Goal: Task Accomplishment & Management: Use online tool/utility

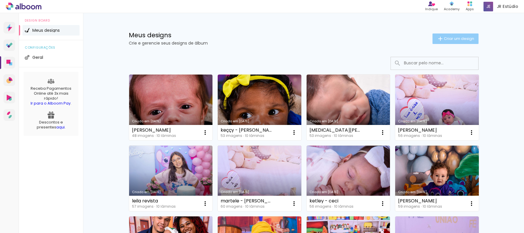
click at [448, 34] on paper-button "Criar um design" at bounding box center [456, 39] width 46 height 10
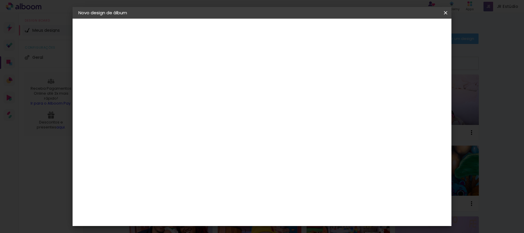
click at [174, 75] on input at bounding box center [174, 78] width 0 height 9
click at [174, 77] on input at bounding box center [174, 78] width 0 height 9
click at [174, 78] on input at bounding box center [174, 78] width 0 height 9
type input "[PERSON_NAME]"
type paper-input "[PERSON_NAME]"
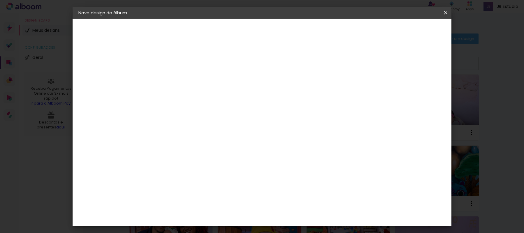
click at [0, 0] on slot "Avançar" at bounding box center [0, 0] width 0 height 0
click at [283, 90] on paper-item "Tamanho Livre" at bounding box center [255, 88] width 56 height 13
click at [283, 89] on paper-item "Tamanho Livre" at bounding box center [255, 88] width 56 height 13
click at [0, 0] on slot "Avançar" at bounding box center [0, 0] width 0 height 0
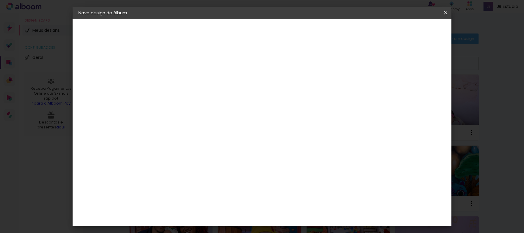
drag, startPoint x: 161, startPoint y: 166, endPoint x: 156, endPoint y: 166, distance: 5.5
click at [156, 166] on input "30" at bounding box center [155, 165] width 15 height 9
type input "20"
type paper-input "20"
click at [415, 34] on paper-button "Iniciar design" at bounding box center [396, 31] width 38 height 10
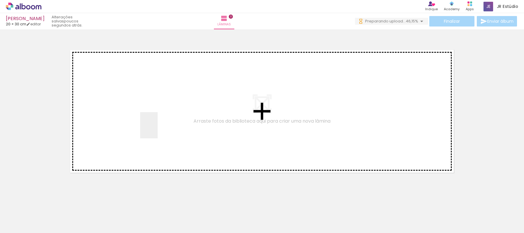
drag, startPoint x: 63, startPoint y: 213, endPoint x: 158, endPoint y: 130, distance: 126.0
click at [158, 130] on quentale-workspace at bounding box center [262, 116] width 524 height 233
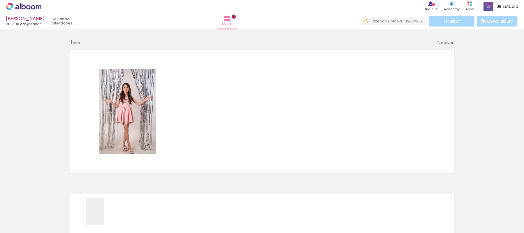
drag, startPoint x: 104, startPoint y: 216, endPoint x: 192, endPoint y: 131, distance: 122.9
click at [192, 131] on quentale-workspace at bounding box center [262, 116] width 524 height 233
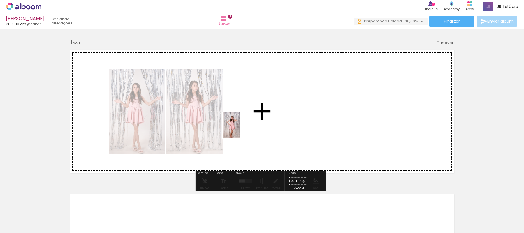
drag, startPoint x: 236, startPoint y: 130, endPoint x: 240, endPoint y: 130, distance: 4.4
click at [240, 130] on quentale-workspace at bounding box center [262, 116] width 524 height 233
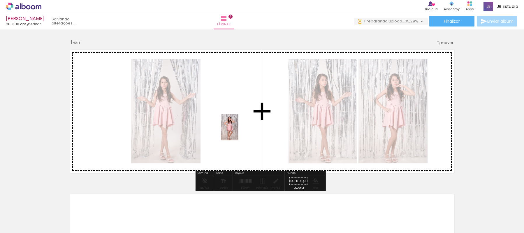
drag, startPoint x: 158, startPoint y: 223, endPoint x: 238, endPoint y: 132, distance: 121.7
click at [238, 132] on quentale-workspace at bounding box center [262, 116] width 524 height 233
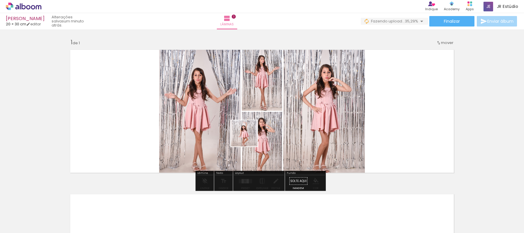
drag, startPoint x: 192, startPoint y: 220, endPoint x: 249, endPoint y: 138, distance: 100.0
click at [249, 138] on quentale-workspace at bounding box center [262, 116] width 524 height 233
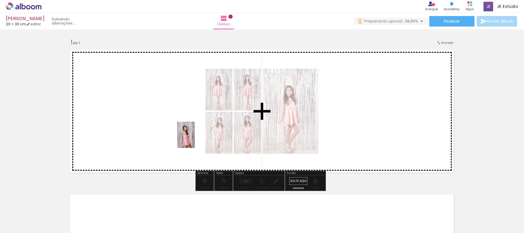
drag, startPoint x: 240, startPoint y: 140, endPoint x: 195, endPoint y: 139, distance: 44.9
click at [195, 139] on quentale-workspace at bounding box center [262, 116] width 524 height 233
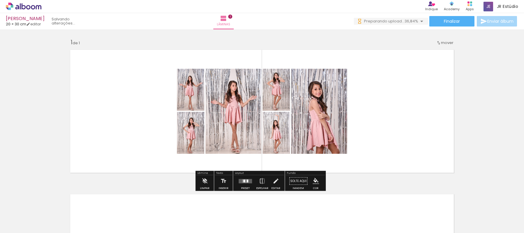
click at [246, 182] on div at bounding box center [246, 181] width 1 height 1
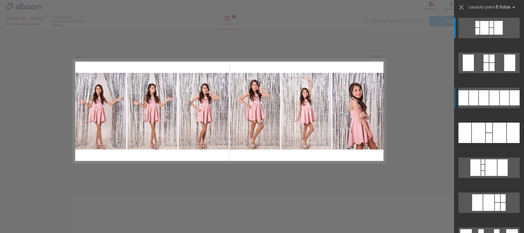
click at [494, 35] on div at bounding box center [491, 31] width 4 height 7
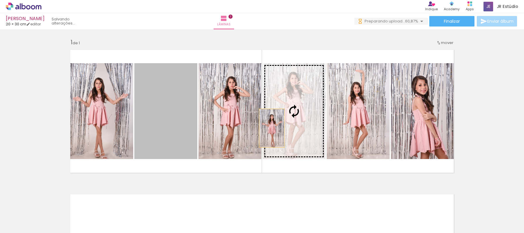
drag, startPoint x: 175, startPoint y: 136, endPoint x: 270, endPoint y: 128, distance: 95.0
click at [0, 0] on slot at bounding box center [0, 0] width 0 height 0
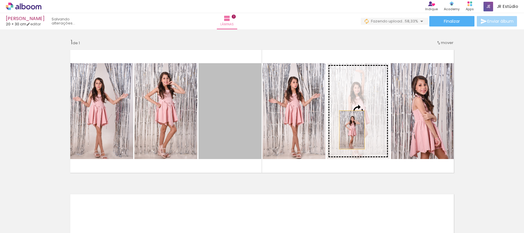
drag, startPoint x: 227, startPoint y: 132, endPoint x: 350, endPoint y: 130, distance: 122.5
click at [0, 0] on slot at bounding box center [0, 0] width 0 height 0
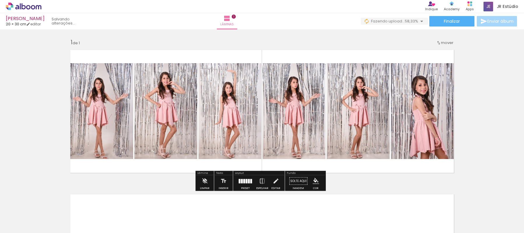
click at [387, 176] on quentale-layouter at bounding box center [262, 111] width 391 height 130
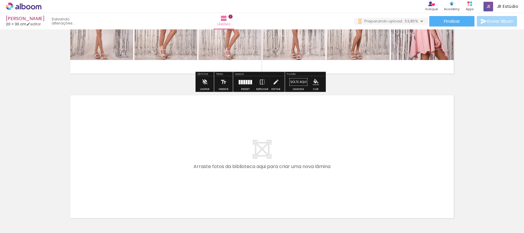
scroll to position [145, 0]
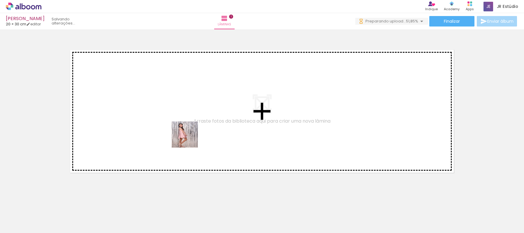
drag, startPoint x: 259, startPoint y: 212, endPoint x: 189, endPoint y: 139, distance: 101.0
click at [189, 139] on quentale-workspace at bounding box center [262, 116] width 524 height 233
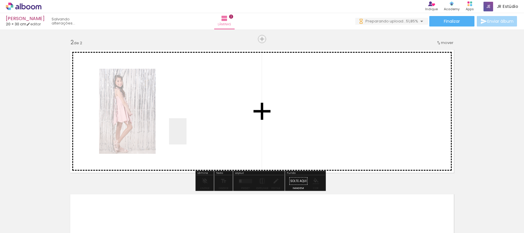
scroll to position [143, 0]
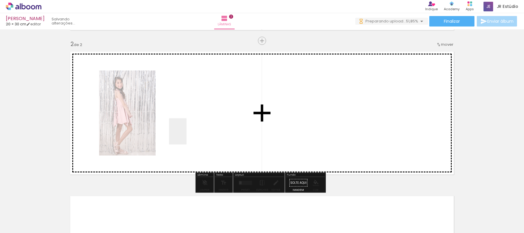
click at [187, 136] on quentale-workspace at bounding box center [262, 116] width 524 height 233
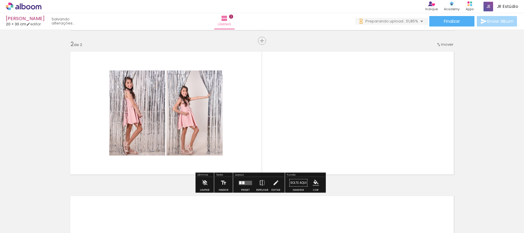
scroll to position [0, 0]
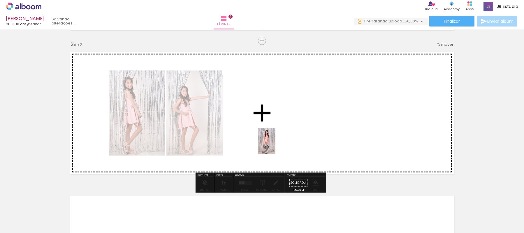
drag, startPoint x: 321, startPoint y: 216, endPoint x: 355, endPoint y: 220, distance: 34.7
click at [273, 141] on quentale-workspace at bounding box center [262, 116] width 524 height 233
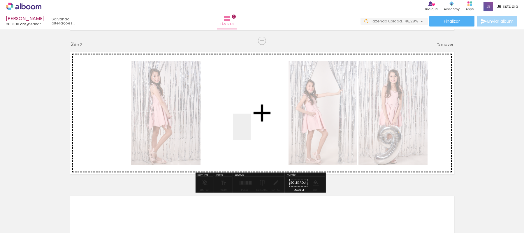
drag, startPoint x: 355, startPoint y: 220, endPoint x: 251, endPoint y: 131, distance: 137.3
click at [251, 131] on quentale-workspace at bounding box center [262, 116] width 524 height 233
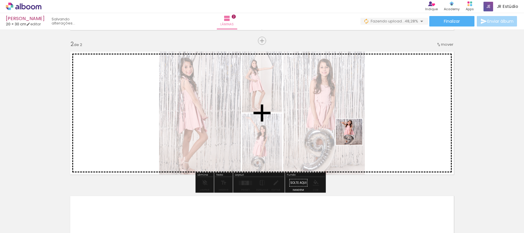
drag, startPoint x: 390, startPoint y: 219, endPoint x: 354, endPoint y: 136, distance: 89.8
click at [354, 136] on quentale-workspace at bounding box center [262, 116] width 524 height 233
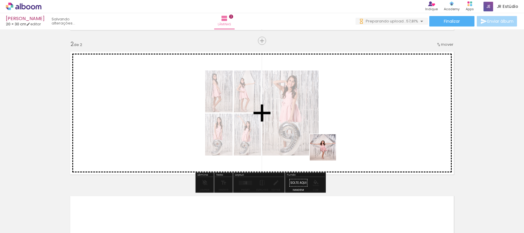
drag, startPoint x: 348, startPoint y: 220, endPoint x: 306, endPoint y: 140, distance: 91.0
click at [306, 140] on quentale-workspace at bounding box center [262, 116] width 524 height 233
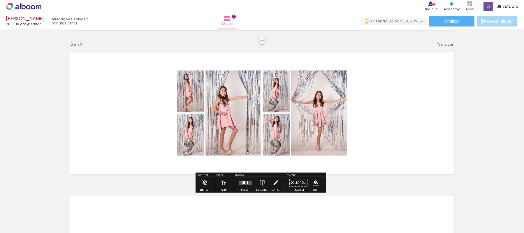
click at [243, 182] on div at bounding box center [244, 182] width 2 height 3
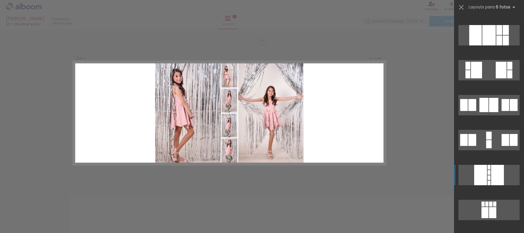
scroll to position [1078, 0]
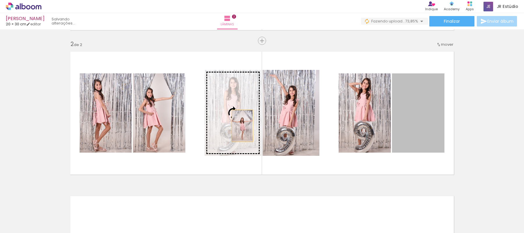
drag, startPoint x: 421, startPoint y: 132, endPoint x: 240, endPoint y: 126, distance: 180.8
click at [0, 0] on slot at bounding box center [0, 0] width 0 height 0
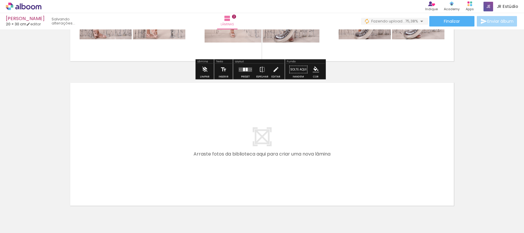
scroll to position [289, 0]
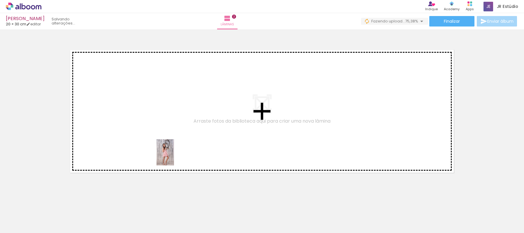
drag, startPoint x: 155, startPoint y: 216, endPoint x: 174, endPoint y: 157, distance: 62.3
click at [174, 157] on quentale-workspace at bounding box center [262, 116] width 524 height 233
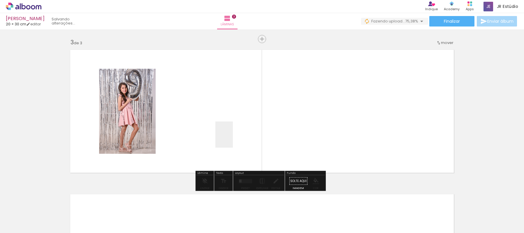
scroll to position [287, 0]
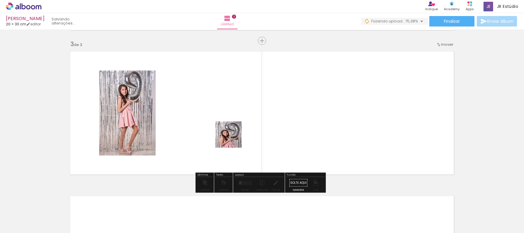
drag, startPoint x: 185, startPoint y: 219, endPoint x: 233, endPoint y: 139, distance: 93.1
click at [233, 139] on quentale-workspace at bounding box center [262, 116] width 524 height 233
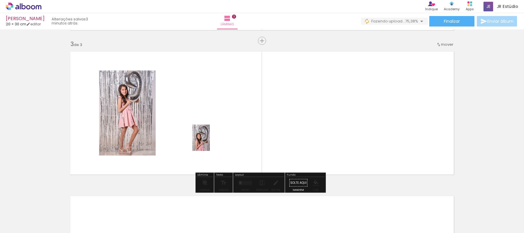
click at [210, 142] on quentale-workspace at bounding box center [262, 116] width 524 height 233
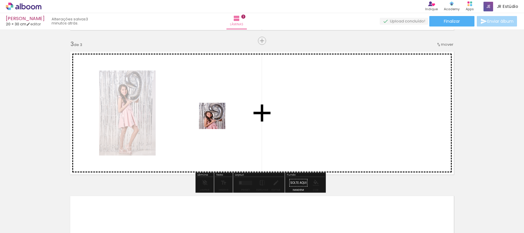
drag, startPoint x: 182, startPoint y: 219, endPoint x: 217, endPoint y: 120, distance: 104.5
click at [217, 120] on quentale-workspace at bounding box center [262, 116] width 524 height 233
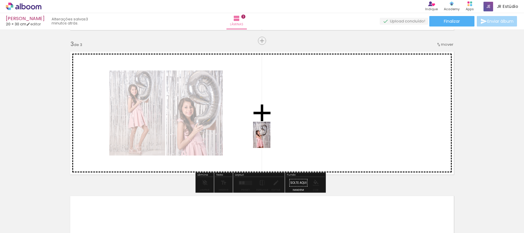
drag, startPoint x: 216, startPoint y: 220, endPoint x: 271, endPoint y: 139, distance: 97.0
click at [271, 139] on quentale-workspace at bounding box center [262, 116] width 524 height 233
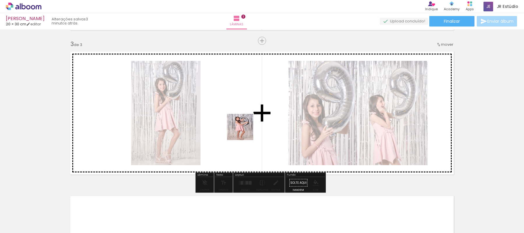
drag, startPoint x: 242, startPoint y: 218, endPoint x: 245, endPoint y: 131, distance: 86.3
click at [245, 131] on quentale-workspace at bounding box center [262, 116] width 524 height 233
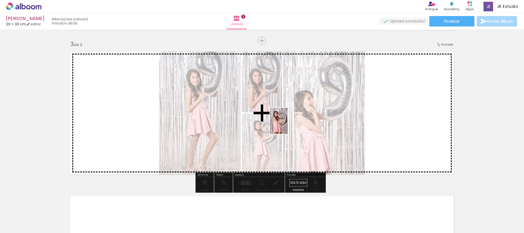
drag, startPoint x: 282, startPoint y: 216, endPoint x: 288, endPoint y: 125, distance: 91.1
click at [288, 125] on quentale-workspace at bounding box center [262, 116] width 524 height 233
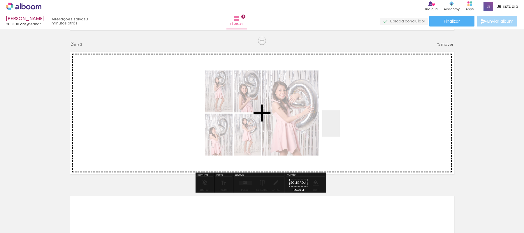
drag, startPoint x: 315, startPoint y: 218, endPoint x: 340, endPoint y: 128, distance: 93.4
click at [340, 128] on quentale-workspace at bounding box center [262, 116] width 524 height 233
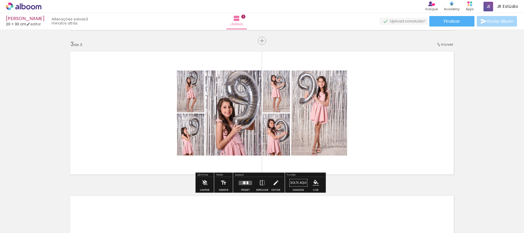
click at [238, 184] on div at bounding box center [246, 183] width 16 height 12
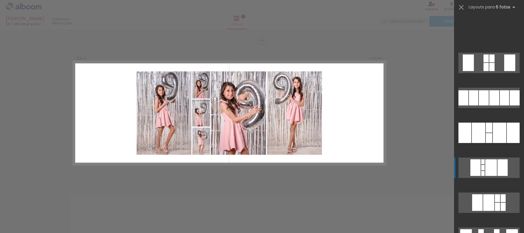
scroll to position [175, 0]
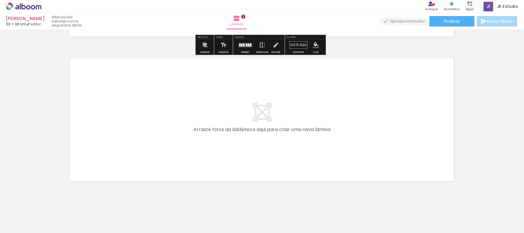
scroll to position [434, 0]
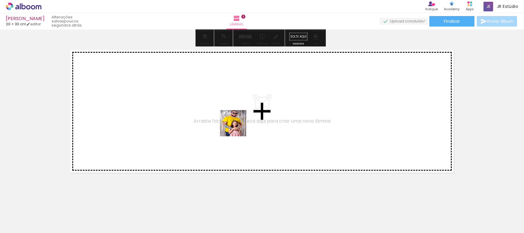
drag, startPoint x: 373, startPoint y: 214, endPoint x: 415, endPoint y: 215, distance: 42.0
click at [236, 127] on quentale-workspace at bounding box center [262, 116] width 524 height 233
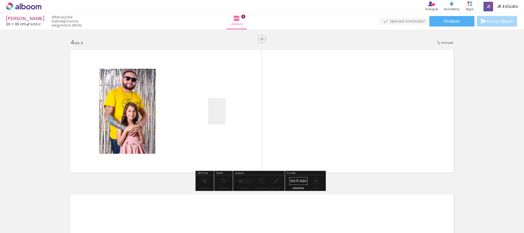
drag, startPoint x: 412, startPoint y: 216, endPoint x: 225, endPoint y: 116, distance: 212.1
click at [225, 116] on quentale-workspace at bounding box center [262, 116] width 524 height 233
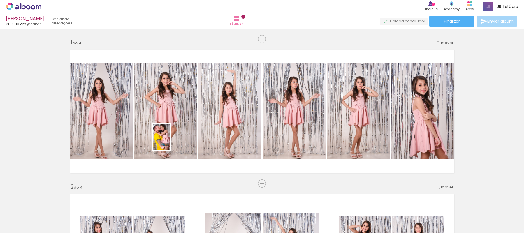
click at [171, 141] on quentale-workspace at bounding box center [262, 116] width 524 height 233
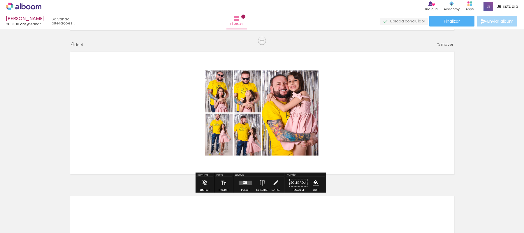
scroll to position [0, 603]
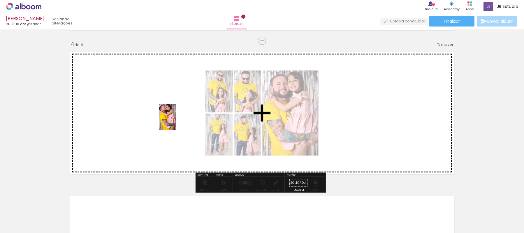
drag, startPoint x: 210, startPoint y: 220, endPoint x: 176, endPoint y: 121, distance: 103.8
click at [176, 121] on quentale-workspace at bounding box center [262, 116] width 524 height 233
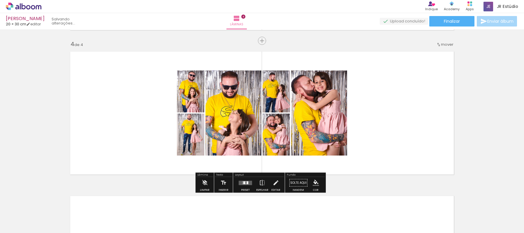
click at [244, 183] on quentale-layouter at bounding box center [245, 183] width 13 height 4
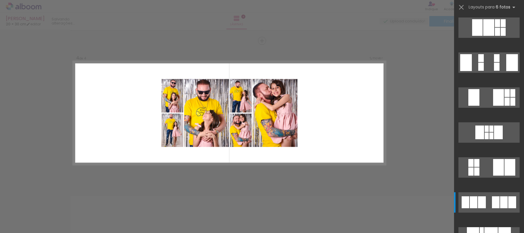
scroll to position [0, 0]
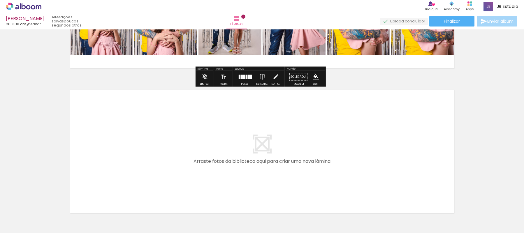
scroll to position [578, 0]
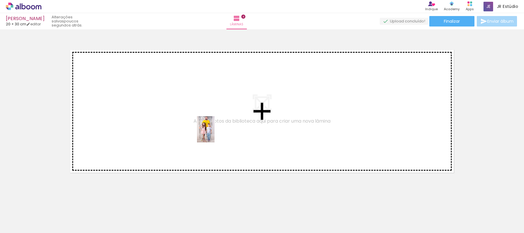
drag, startPoint x: 242, startPoint y: 218, endPoint x: 215, endPoint y: 134, distance: 88.4
click at [215, 134] on quentale-workspace at bounding box center [262, 116] width 524 height 233
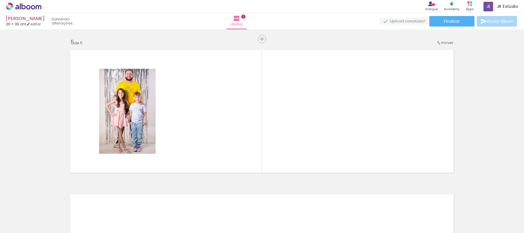
scroll to position [577, 0]
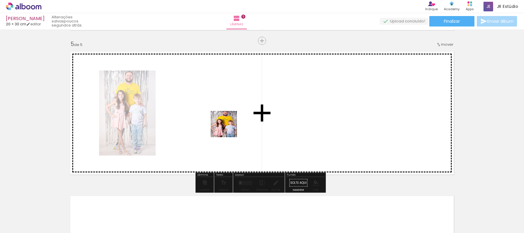
drag, startPoint x: 275, startPoint y: 217, endPoint x: 228, endPoint y: 129, distance: 100.2
click at [228, 129] on quentale-workspace at bounding box center [262, 116] width 524 height 233
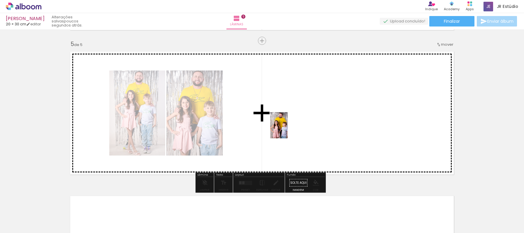
drag, startPoint x: 308, startPoint y: 219, endPoint x: 288, endPoint y: 130, distance: 91.2
click at [288, 130] on quentale-workspace at bounding box center [262, 116] width 524 height 233
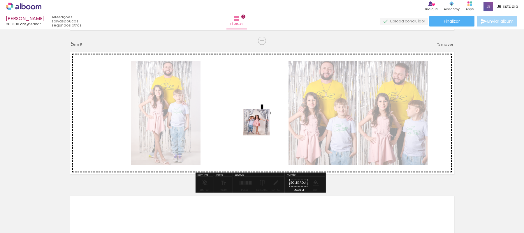
drag, startPoint x: 340, startPoint y: 218, endPoint x: 261, endPoint y: 127, distance: 120.9
click at [261, 127] on quentale-workspace at bounding box center [262, 116] width 524 height 233
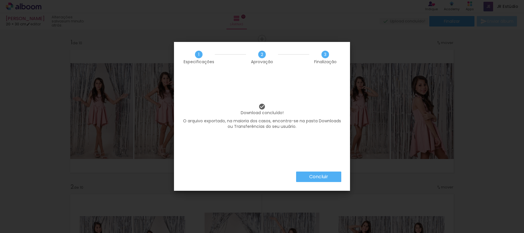
click at [329, 179] on paper-button "Concluir" at bounding box center [318, 177] width 45 height 10
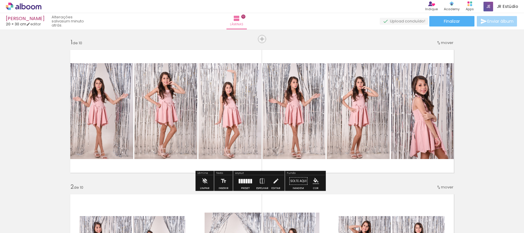
click at [327, 168] on quentale-layouter at bounding box center [262, 111] width 391 height 130
